Goal: Information Seeking & Learning: Find contact information

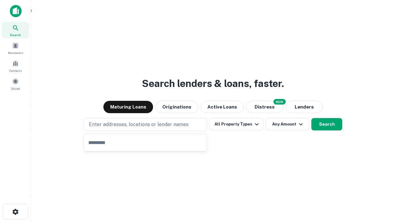
type input "**********"
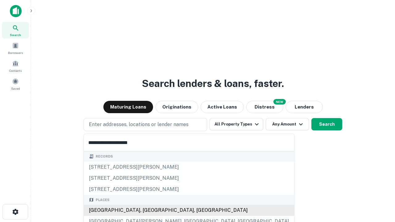
click at [147, 210] on div "[GEOGRAPHIC_DATA], [GEOGRAPHIC_DATA], [GEOGRAPHIC_DATA]" at bounding box center [189, 210] width 210 height 11
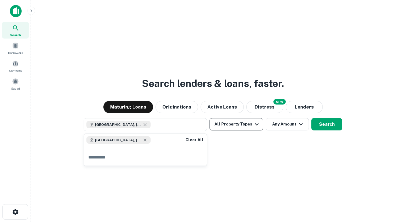
click at [236, 124] on button "All Property Types" at bounding box center [236, 124] width 54 height 12
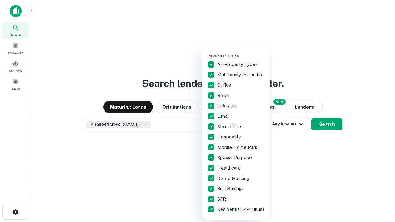
click at [241, 52] on button "button" at bounding box center [241, 52] width 68 height 0
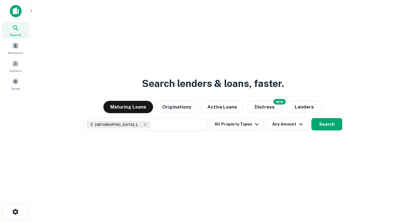
scroll to position [10, 0]
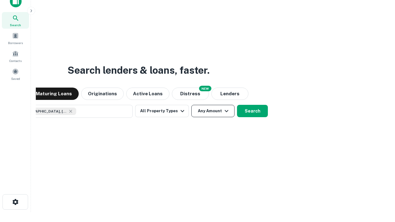
click at [191, 105] on button "Any Amount" at bounding box center [212, 111] width 43 height 12
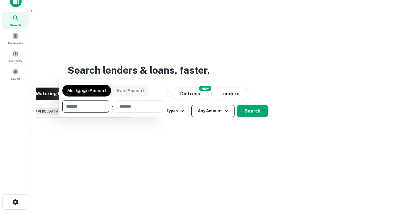
scroll to position [44, 175]
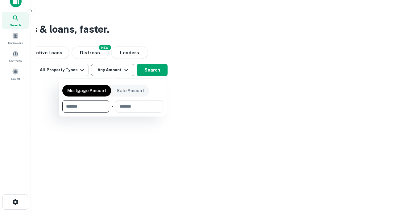
type input "*******"
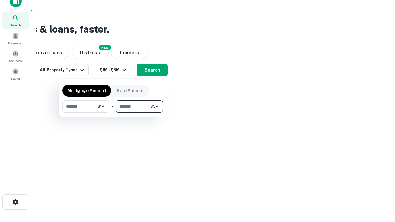
type input "*******"
click at [113, 113] on button "button" at bounding box center [112, 113] width 101 height 0
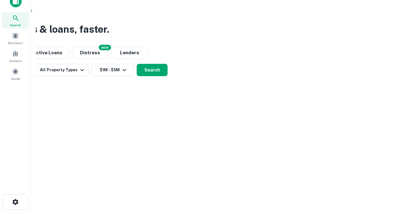
scroll to position [10, 0]
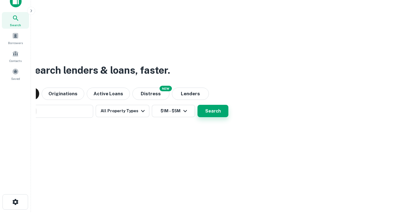
click at [197, 105] on button "Search" at bounding box center [212, 111] width 31 height 12
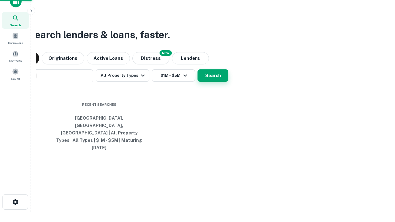
scroll to position [16, 175]
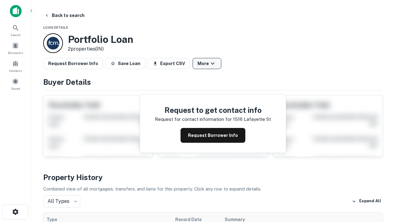
click at [207, 64] on button "More" at bounding box center [206, 63] width 29 height 11
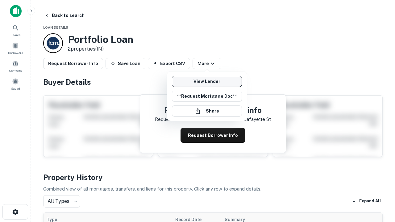
click at [207, 81] on link "View Lender" at bounding box center [207, 81] width 70 height 11
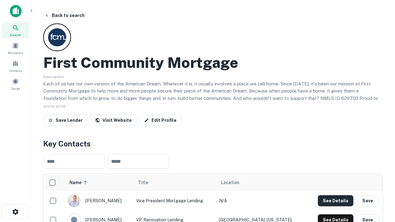
click at [335, 201] on button "See Details" at bounding box center [335, 200] width 35 height 11
click at [15, 212] on icon "button" at bounding box center [15, 211] width 7 height 7
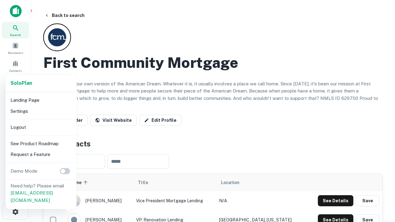
click at [41, 127] on li "Logout" at bounding box center [41, 127] width 66 height 11
